Goal: Task Accomplishment & Management: Complete application form

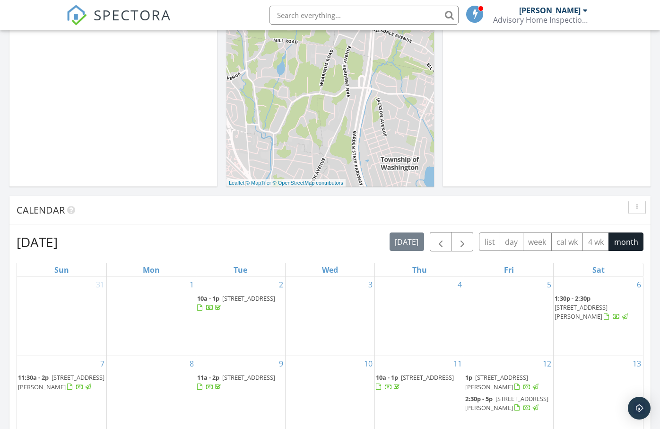
scroll to position [237, 0]
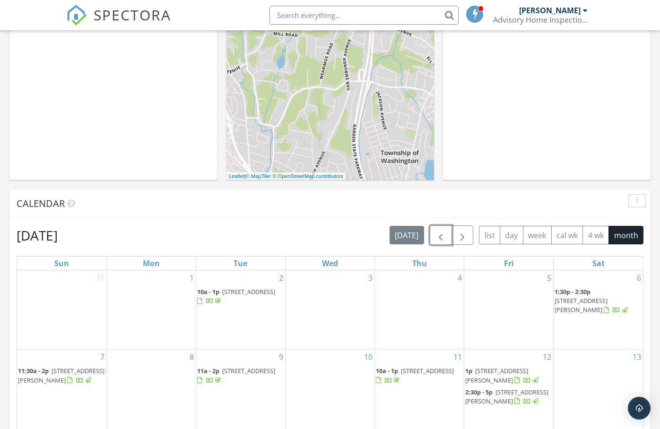
click at [436, 237] on span "button" at bounding box center [440, 234] width 11 height 11
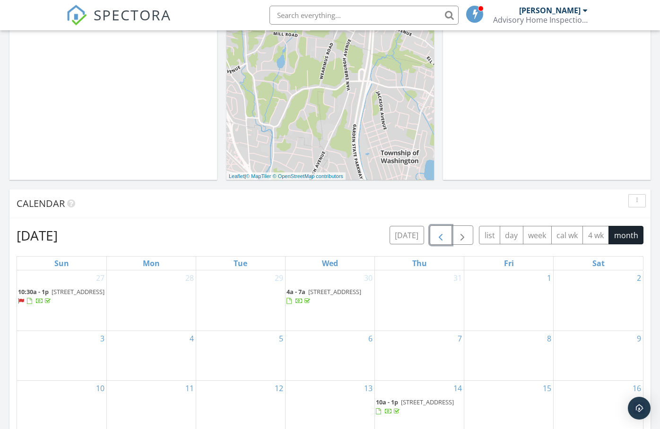
click at [436, 237] on span "button" at bounding box center [440, 234] width 11 height 11
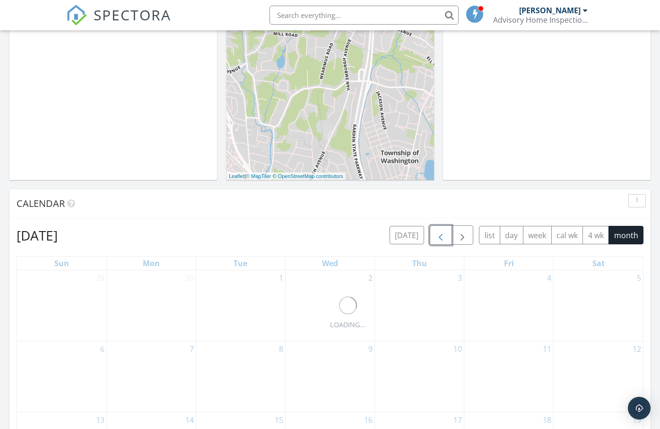
click at [436, 237] on span "button" at bounding box center [440, 234] width 11 height 11
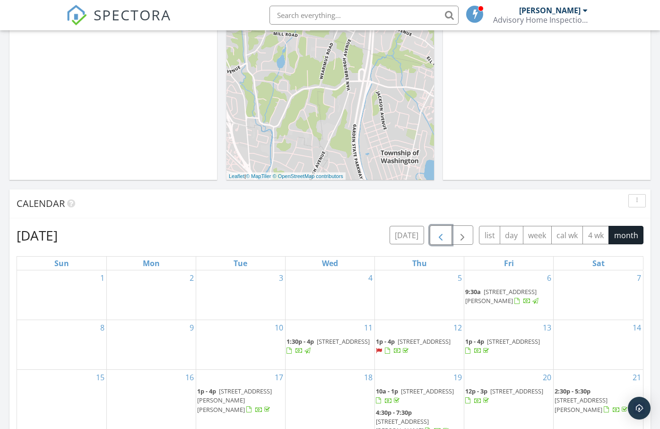
click at [436, 237] on span "button" at bounding box center [440, 234] width 11 height 11
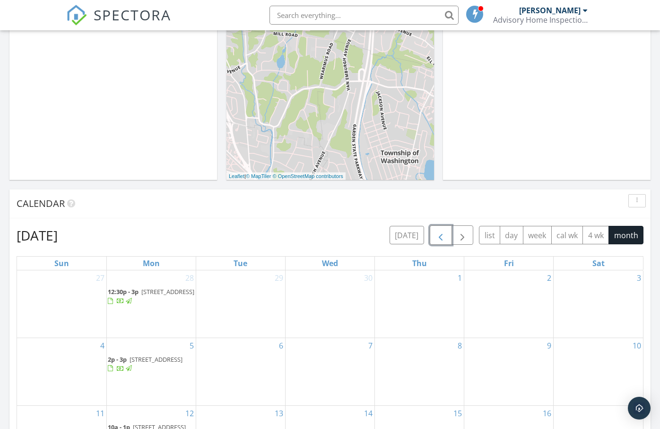
click at [436, 237] on span "button" at bounding box center [440, 234] width 11 height 11
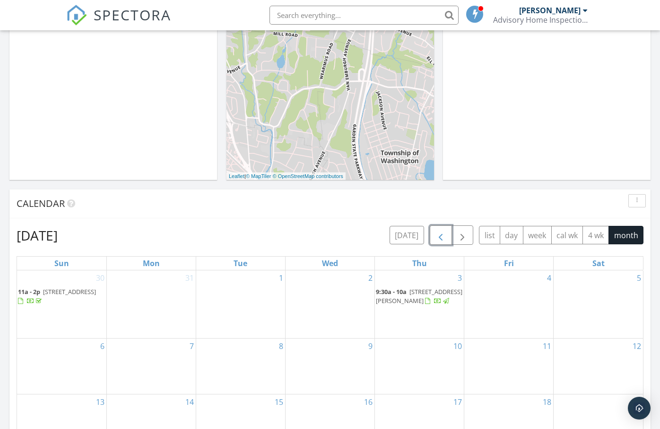
click at [436, 237] on span "button" at bounding box center [440, 234] width 11 height 11
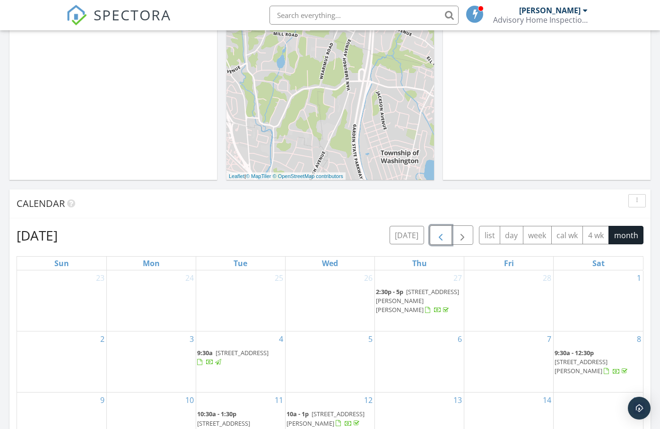
click at [443, 238] on span "button" at bounding box center [440, 234] width 11 height 11
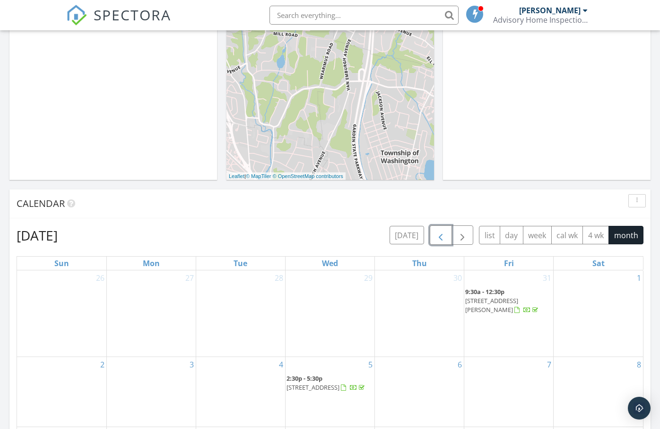
click at [443, 238] on span "button" at bounding box center [440, 234] width 11 height 11
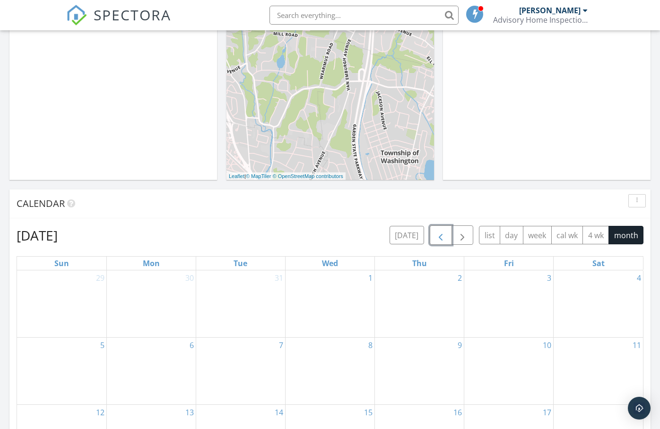
click at [443, 238] on span "button" at bounding box center [440, 234] width 11 height 11
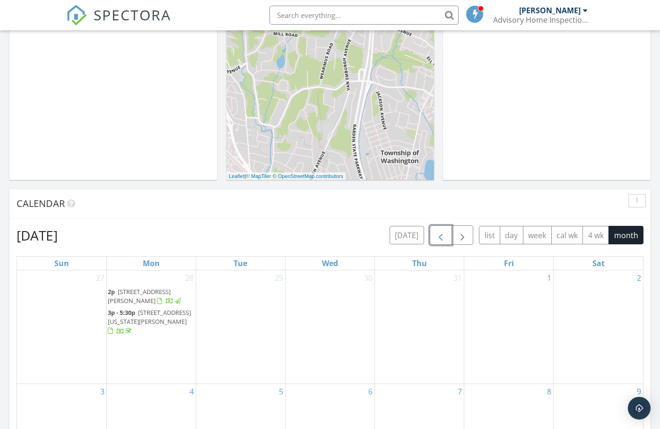
click at [443, 238] on span "button" at bounding box center [440, 234] width 11 height 11
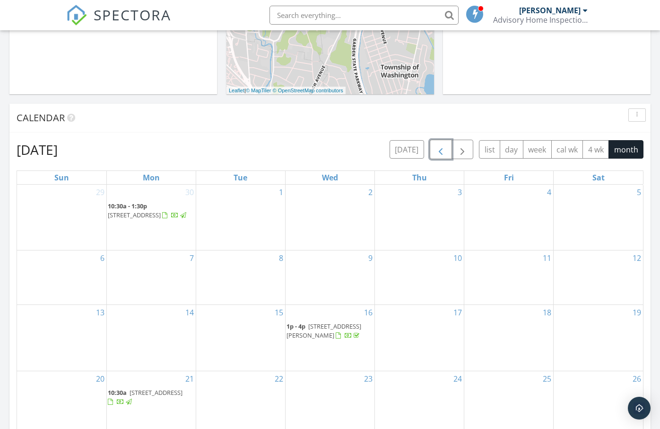
scroll to position [378, 0]
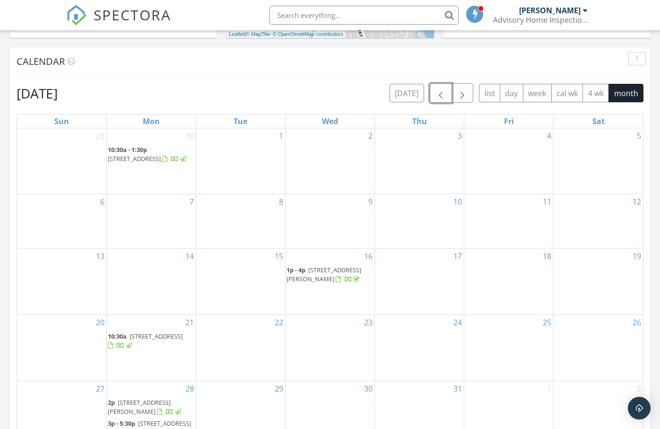
click at [161, 159] on span "3 Witherspoon St, Readington Township 08889" at bounding box center [134, 158] width 53 height 9
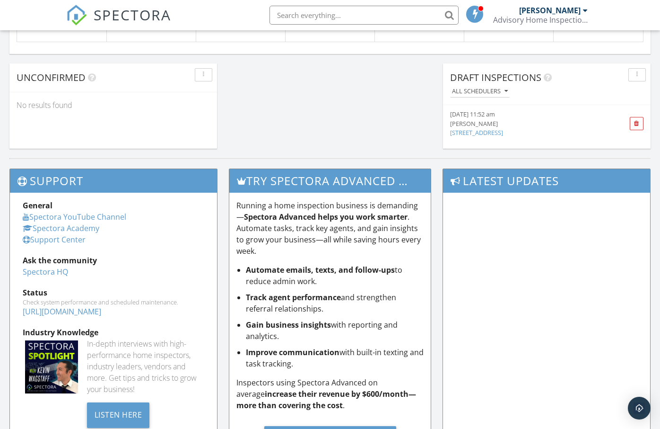
scroll to position [817, 0]
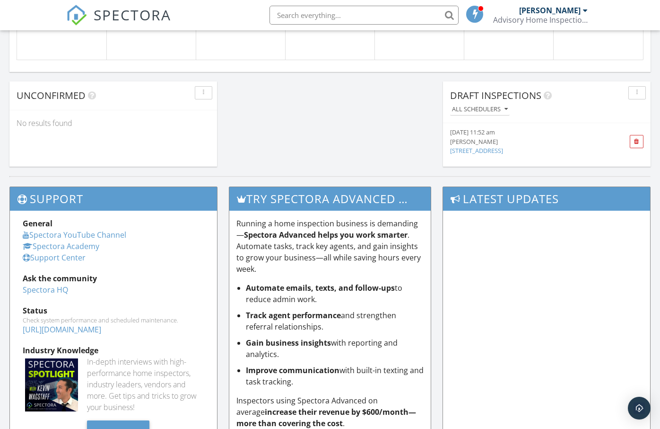
click at [485, 151] on link "26 Wigwam Rd, Rumson, NJ" at bounding box center [476, 150] width 53 height 9
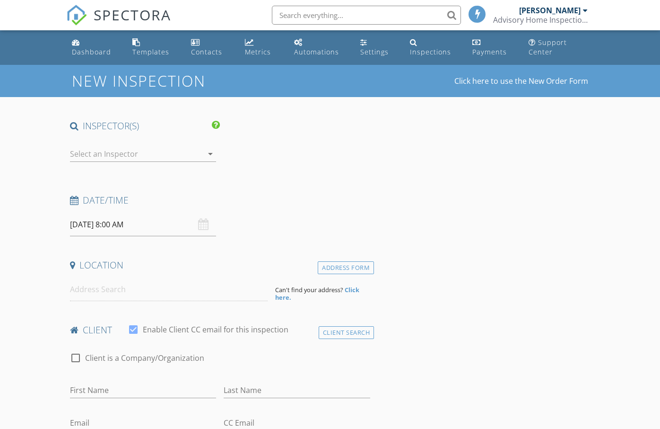
type input "Paul"
type input "Chachko"
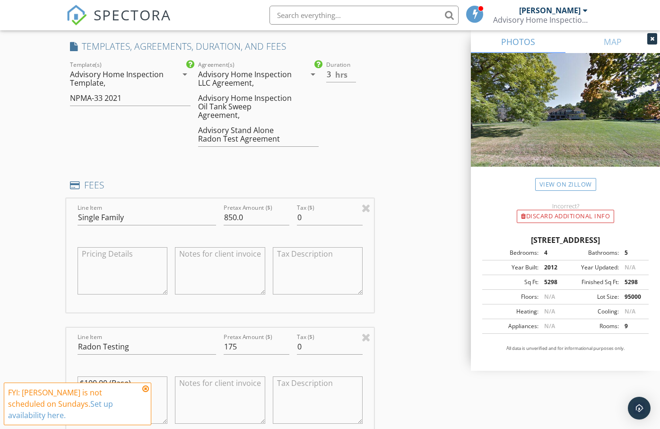
scroll to position [804, 0]
click at [329, 76] on input "3" at bounding box center [341, 73] width 30 height 16
click at [329, 74] on input "3" at bounding box center [341, 73] width 30 height 16
type input "4"
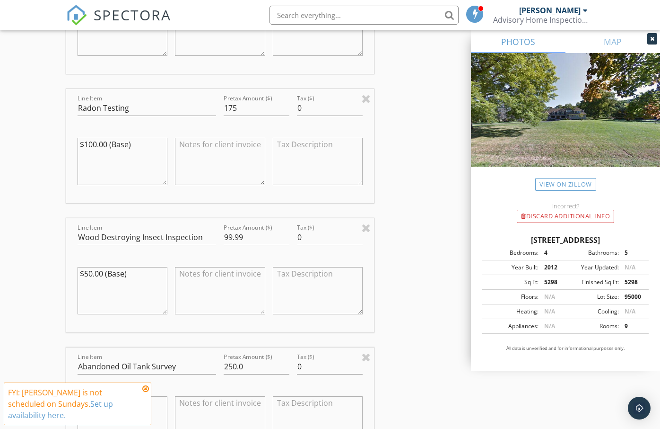
scroll to position [1041, 0]
drag, startPoint x: 240, startPoint y: 99, endPoint x: 221, endPoint y: 98, distance: 18.9
click at [221, 98] on div "Pretax Amount ($) 175" at bounding box center [256, 109] width 73 height 33
type input "160"
click at [389, 209] on div "INSPECTOR(S) check_box Adam Tate PRIMARY Adam Tate arrow_drop_down check_box_ou…" at bounding box center [330, 210] width 528 height 2262
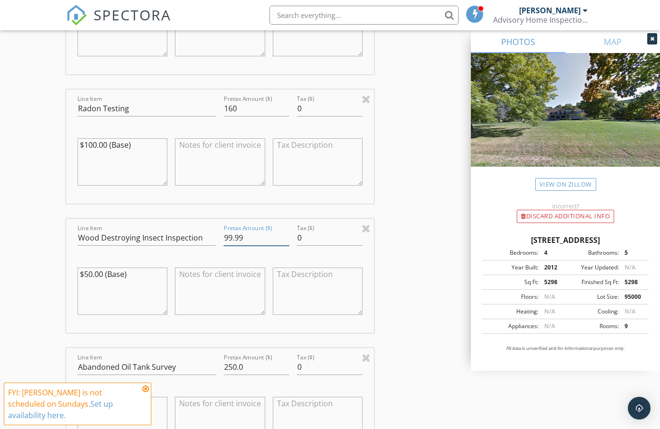
drag, startPoint x: 248, startPoint y: 232, endPoint x: 223, endPoint y: 228, distance: 25.3
click at [223, 228] on div "Pretax Amount ($) 99.99" at bounding box center [256, 238] width 73 height 33
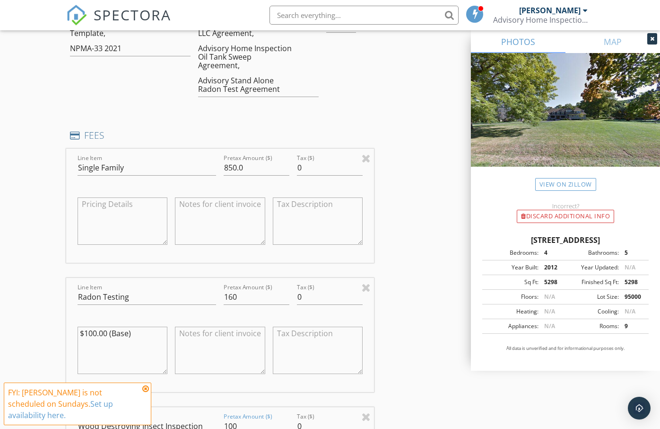
scroll to position [899, 0]
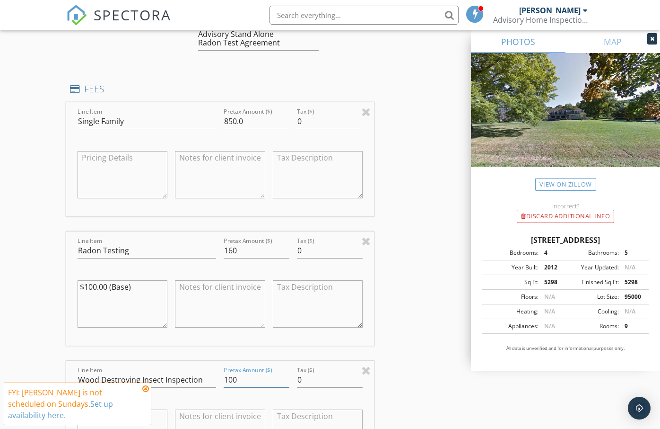
type input "100"
click at [241, 243] on input "160" at bounding box center [257, 251] width 66 height 16
type input "150"
click at [404, 273] on div "INSPECTOR(S) check_box Adam Tate PRIMARY Adam Tate arrow_drop_down check_box_ou…" at bounding box center [330, 352] width 528 height 2262
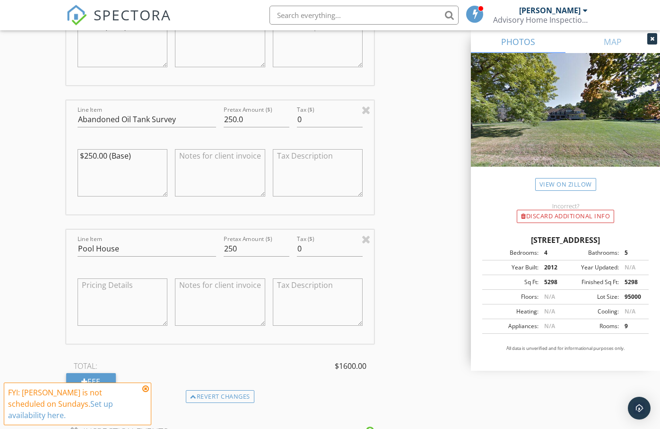
scroll to position [1277, 0]
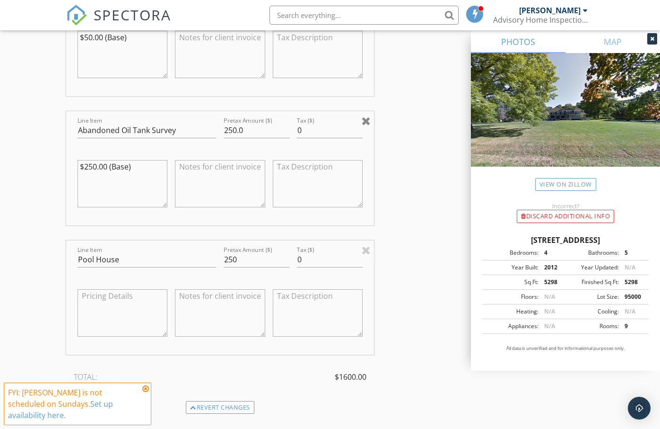
click at [369, 115] on div at bounding box center [366, 120] width 9 height 11
type input "Pool House"
type input "250"
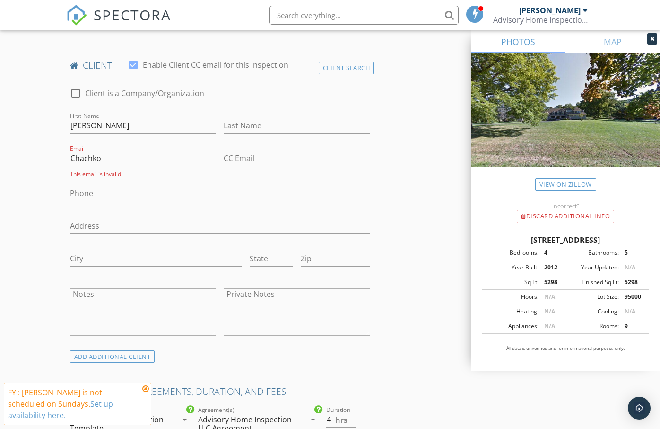
scroll to position [473, 0]
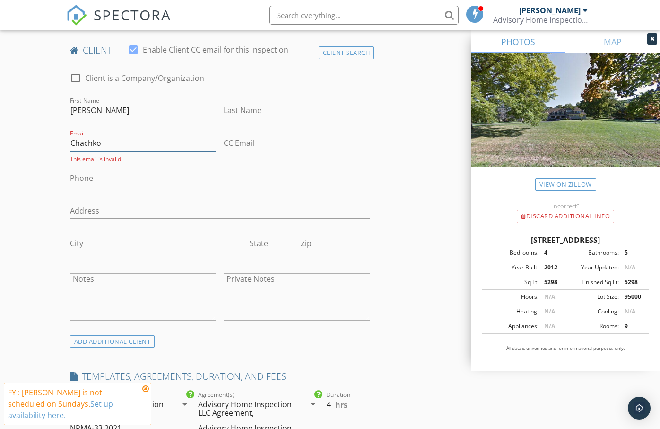
click at [123, 145] on input "Chachko" at bounding box center [143, 143] width 147 height 16
drag, startPoint x: 97, startPoint y: 146, endPoint x: 60, endPoint y: 148, distance: 37.4
click at [264, 111] on input "Last Name" at bounding box center [297, 111] width 147 height 16
paste input "Chachko"
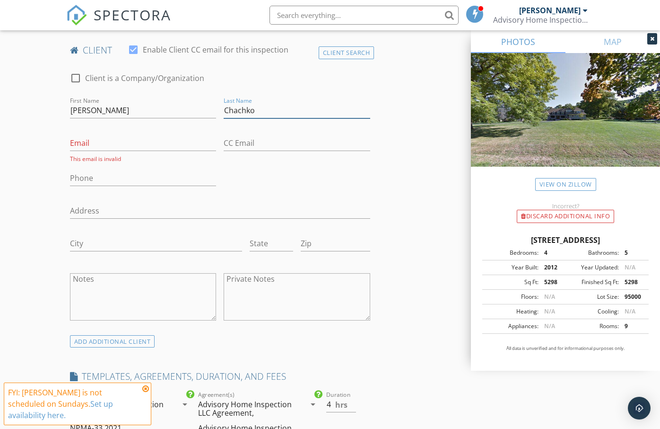
type input "Chachko"
click at [88, 140] on input "Email" at bounding box center [143, 143] width 147 height 16
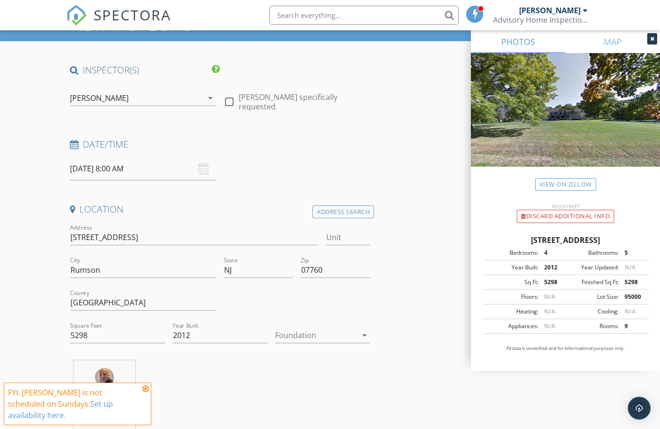
scroll to position [47, 0]
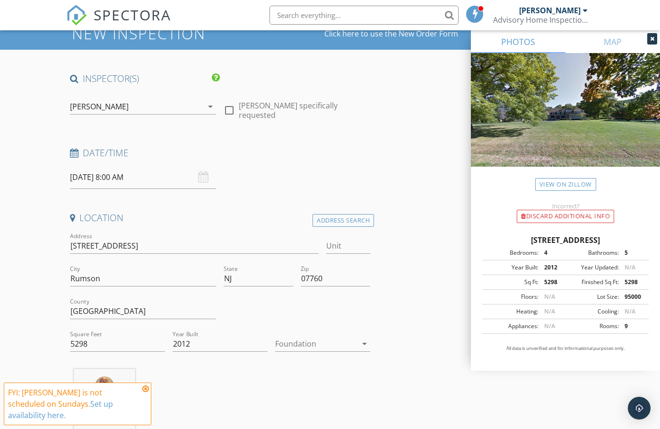
click at [142, 180] on input "09/28/2025 8:00 AM" at bounding box center [143, 177] width 147 height 23
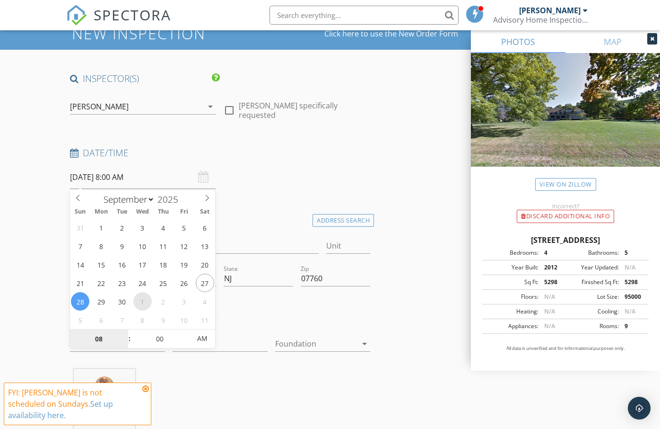
select select "9"
type input "10/01/2025 8:00 AM"
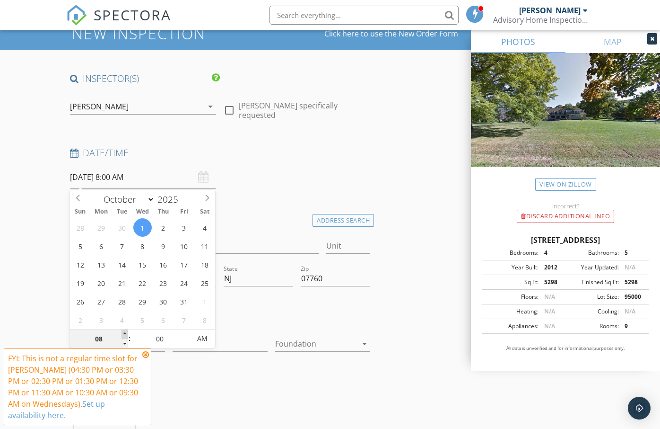
type input "09"
type input "10/01/2025 9:00 AM"
click at [125, 331] on span at bounding box center [125, 333] width 7 height 9
type input "10"
type input "10/01/2025 10:00 AM"
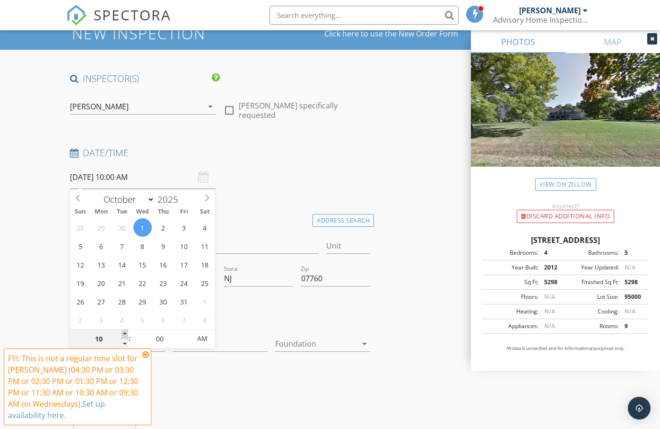
click at [125, 331] on span at bounding box center [125, 333] width 7 height 9
type input "11"
type input "10/01/2025 11:00 AM"
click at [125, 331] on span at bounding box center [125, 333] width 7 height 9
type input "12"
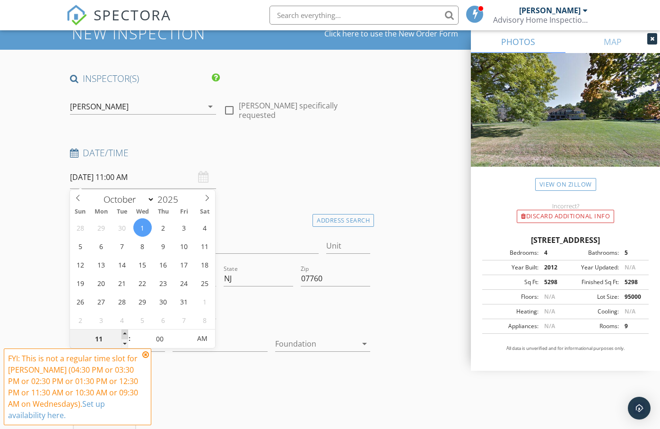
type input "10/01/2025 12:00 PM"
click at [125, 331] on span at bounding box center [125, 333] width 7 height 9
type input "01"
type input "10/01/2025 1:00 PM"
click at [125, 331] on span at bounding box center [125, 333] width 7 height 9
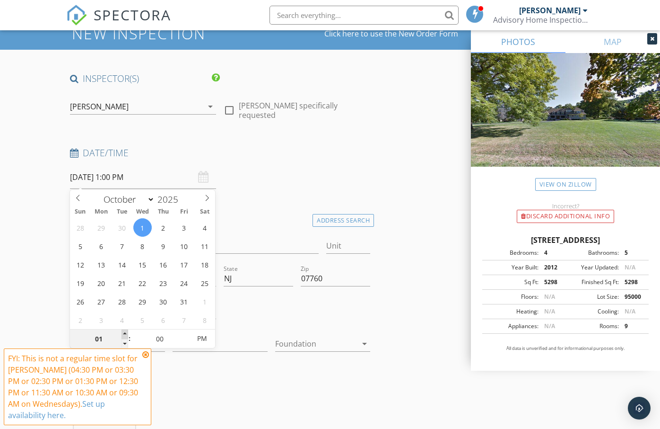
type input "02"
type input "[DATE] 2:00 PM"
click at [125, 331] on span at bounding box center [125, 333] width 7 height 9
click at [274, 181] on div "Date/Time 10/01/2025 2:00 PM" at bounding box center [220, 168] width 308 height 42
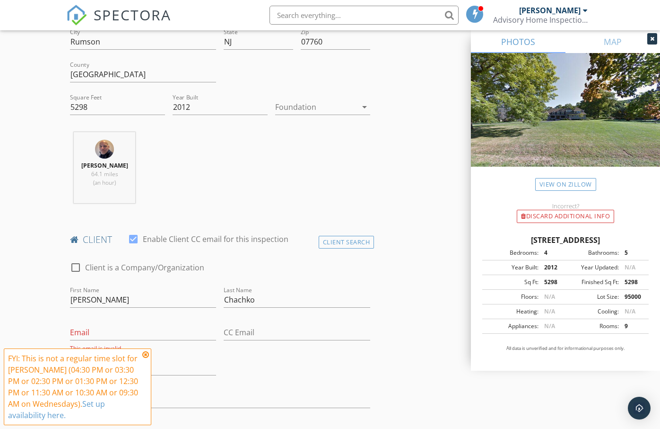
scroll to position [331, 0]
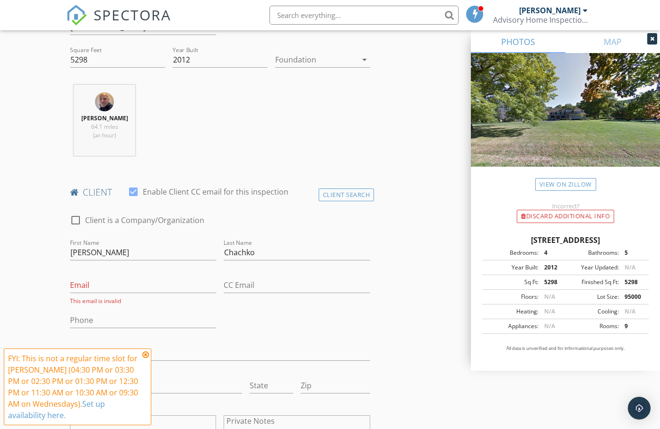
click at [145, 351] on icon at bounding box center [145, 355] width 7 height 8
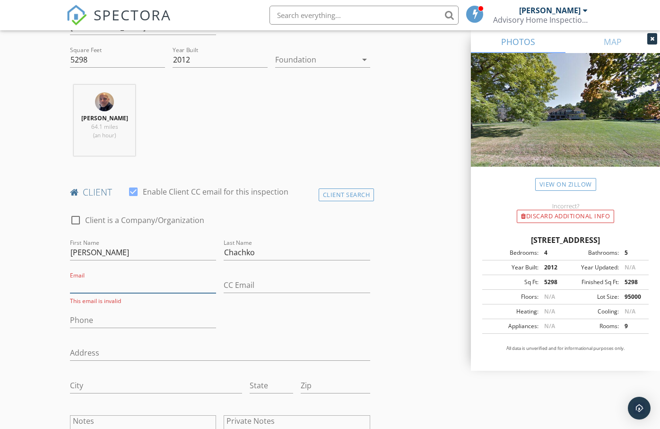
click at [141, 283] on input "Email" at bounding box center [143, 285] width 147 height 16
type input "[EMAIL_ADDRESS][DOMAIN_NAME]"
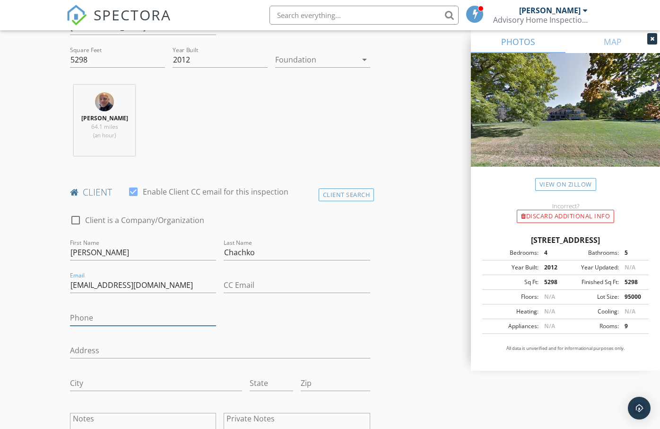
click at [157, 318] on input "Phone" at bounding box center [143, 318] width 147 height 16
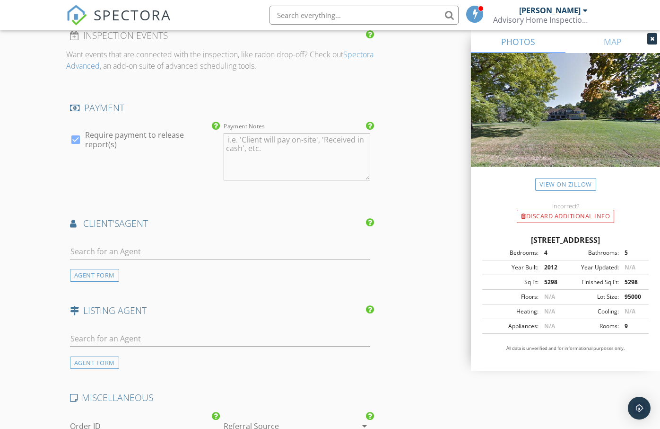
scroll to position [1561, 0]
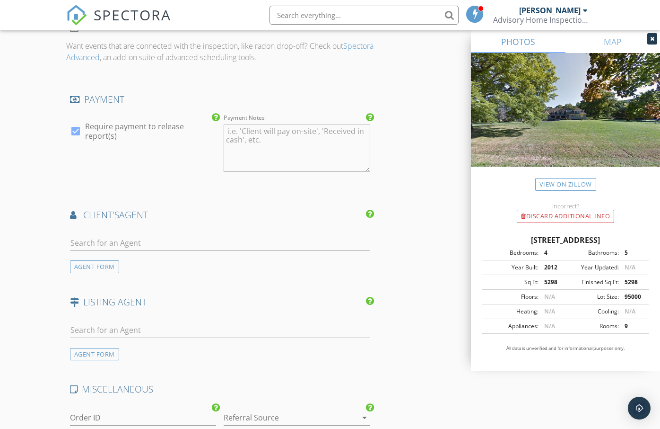
type input "[PHONE_NUMBER]"
click at [237, 125] on textarea "Payment Notes" at bounding box center [297, 147] width 147 height 47
type textarea "Payment is Cash, Check, Zelle or Credit Card. Zelle is not our phone number, it…"
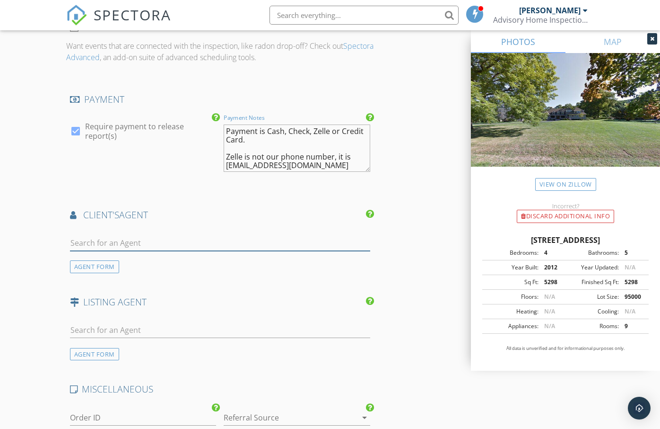
click at [148, 235] on input "text" at bounding box center [220, 243] width 300 height 16
type input "Anthony Gonzales"
click at [206, 258] on div "No results found. Click to add a new Agent" at bounding box center [145, 263] width 142 height 11
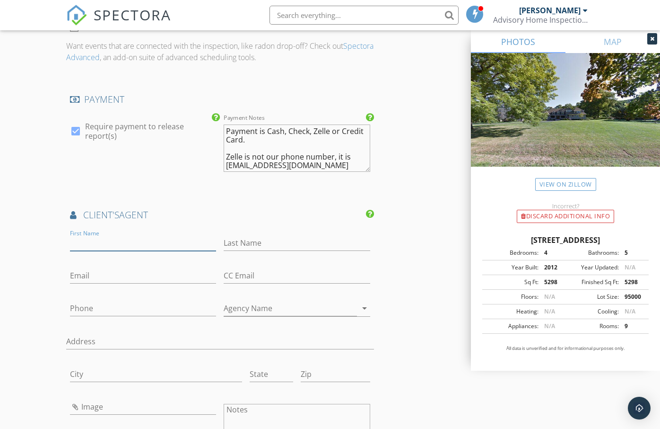
click at [144, 235] on input "First Name" at bounding box center [143, 243] width 147 height 16
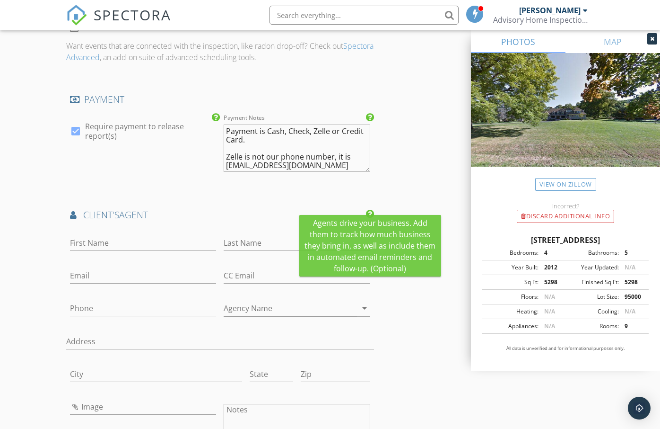
click at [369, 209] on icon at bounding box center [370, 213] width 8 height 9
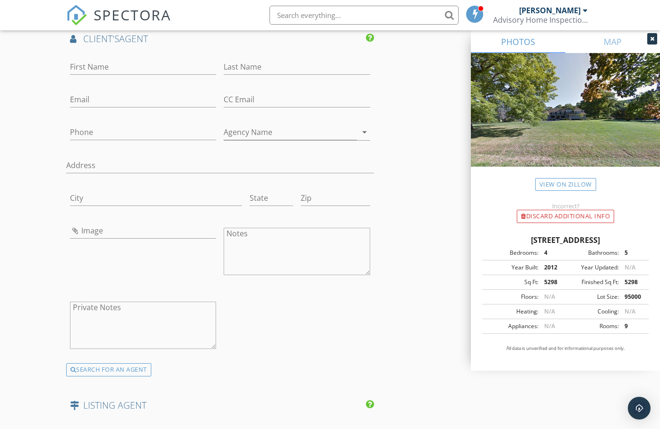
scroll to position [1798, 0]
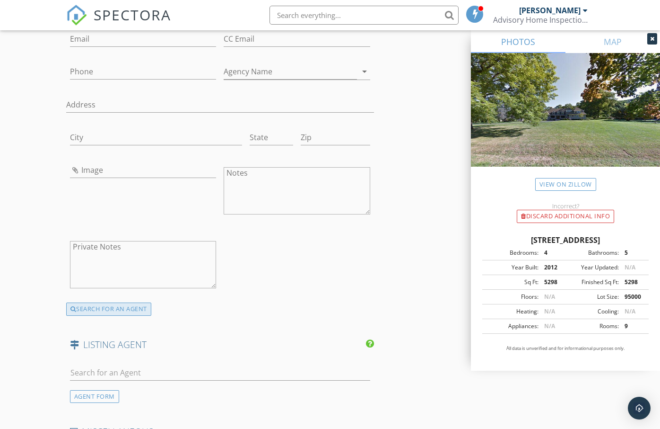
click at [116, 303] on div "SEARCH FOR AN AGENT" at bounding box center [108, 308] width 85 height 13
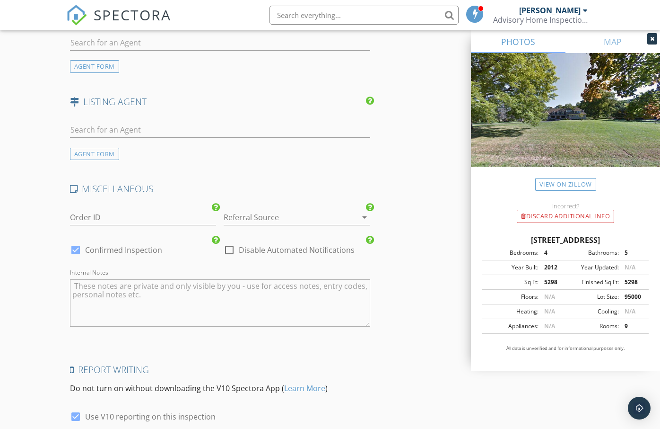
scroll to position [1741, 0]
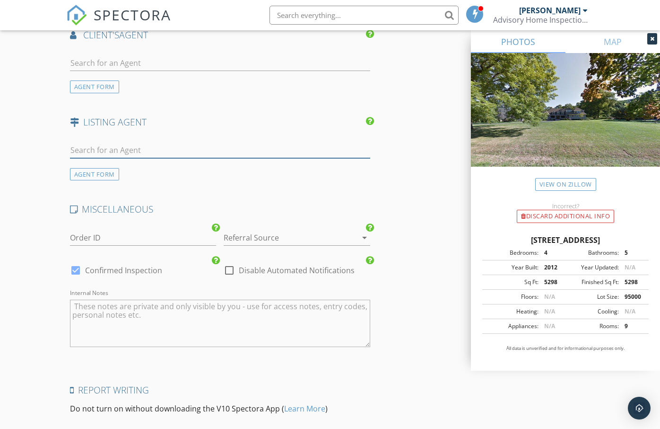
click at [147, 142] on input "text" at bounding box center [220, 150] width 300 height 16
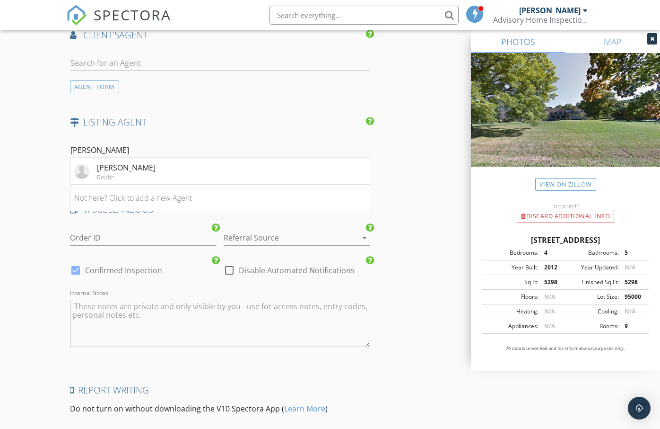
type input "Anthony Gonza"
click at [144, 162] on div "[PERSON_NAME]" at bounding box center [126, 167] width 59 height 11
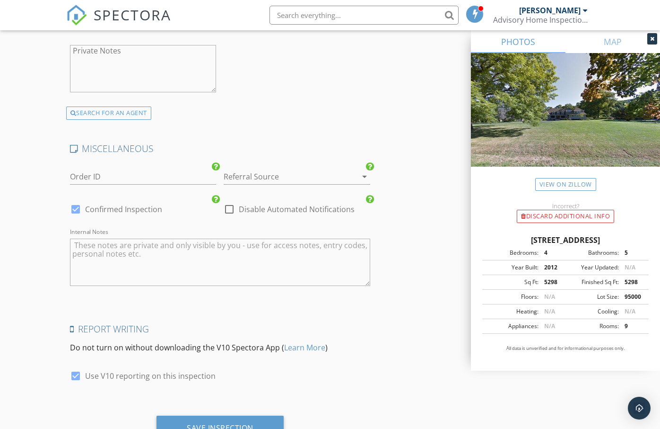
scroll to position [2116, 0]
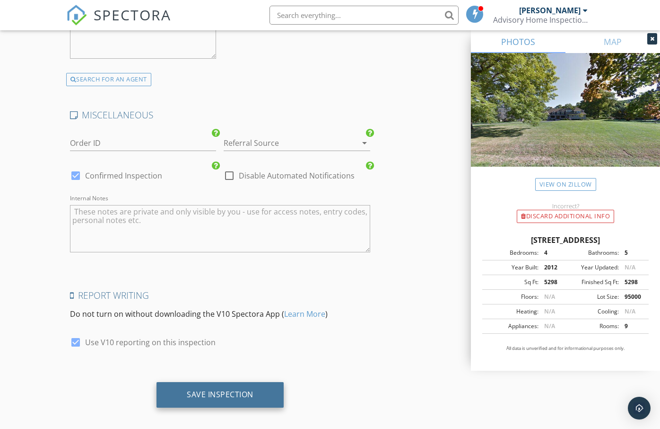
click at [255, 390] on div "Save Inspection" at bounding box center [220, 395] width 127 height 26
